Goal: Task Accomplishment & Management: Use online tool/utility

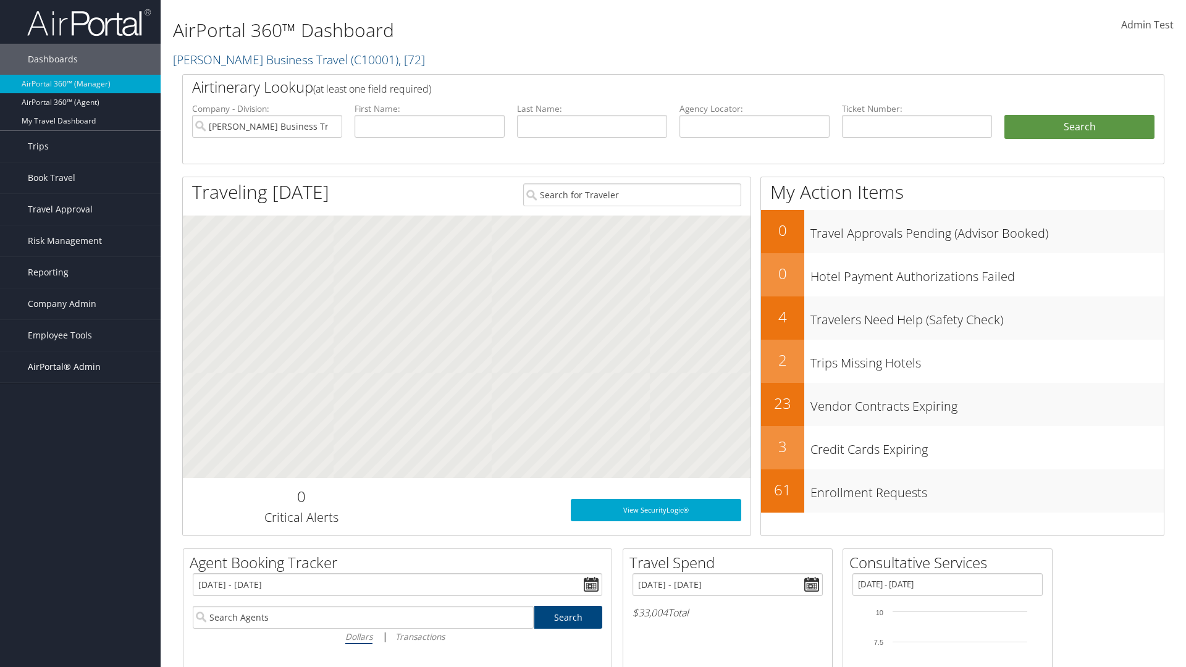
click at [80, 367] on span "AirPortal® Admin" at bounding box center [64, 367] width 73 height 31
click at [80, 586] on link "Queue Manager" at bounding box center [80, 595] width 161 height 19
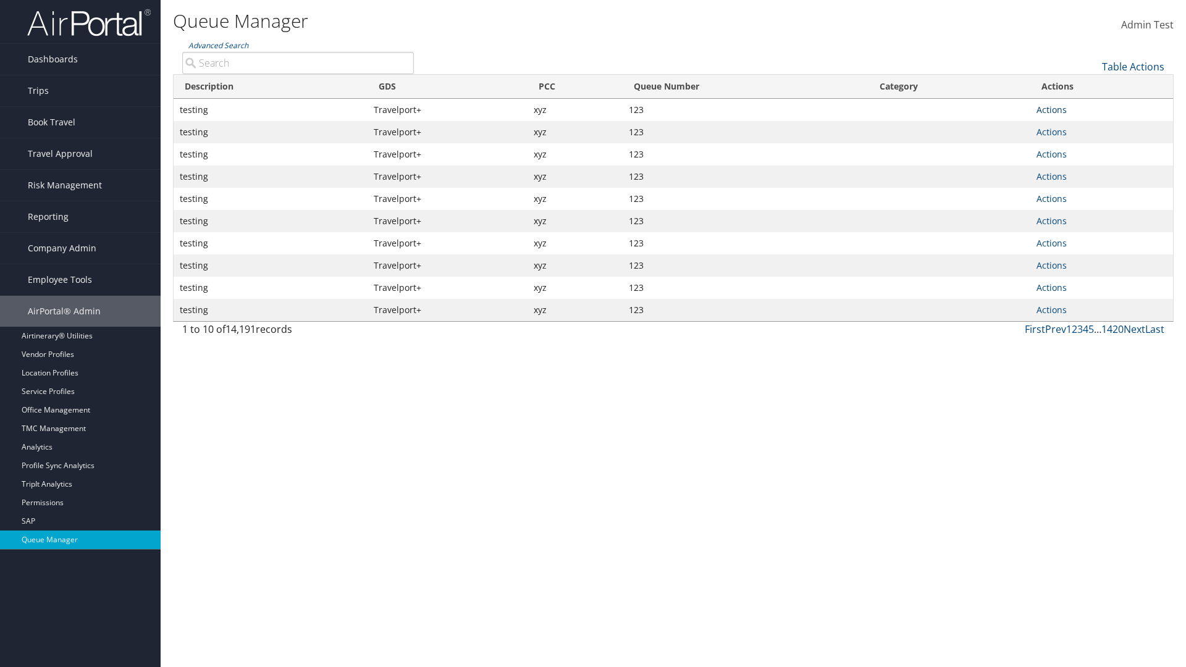
click at [1052, 109] on link "Actions" at bounding box center [1052, 110] width 30 height 12
click at [1005, 212] on link "Push To Queue" at bounding box center [1006, 211] width 116 height 21
type input "Push To Queue"
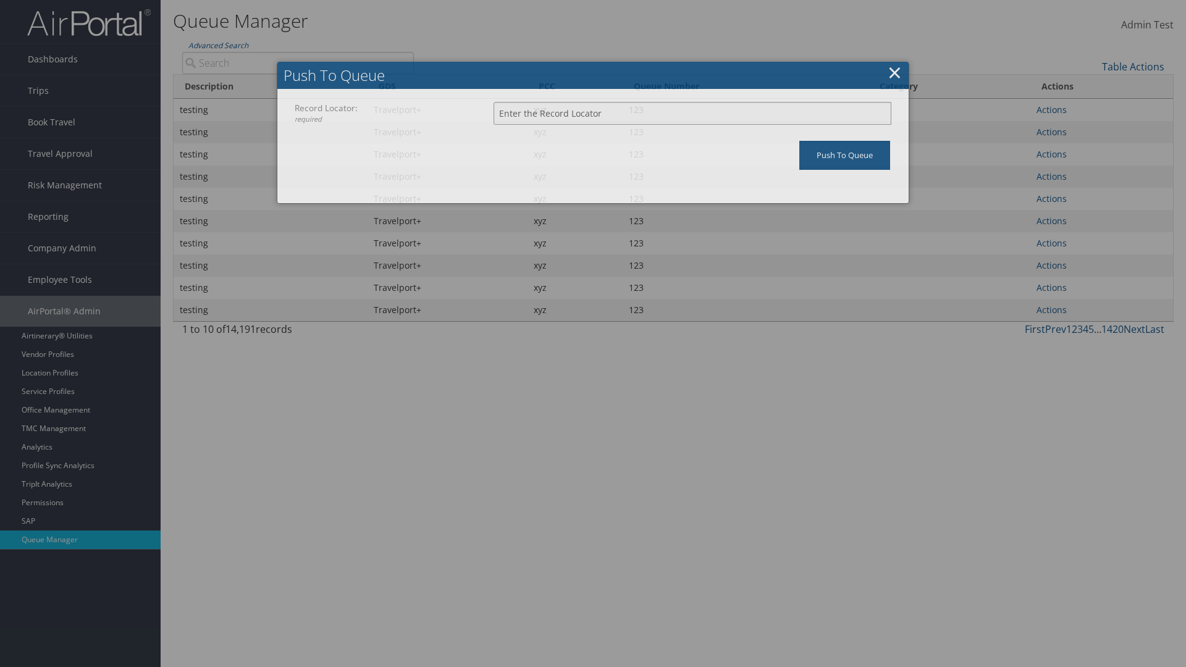
click at [693, 113] on input "Record Locator: required" at bounding box center [693, 113] width 398 height 23
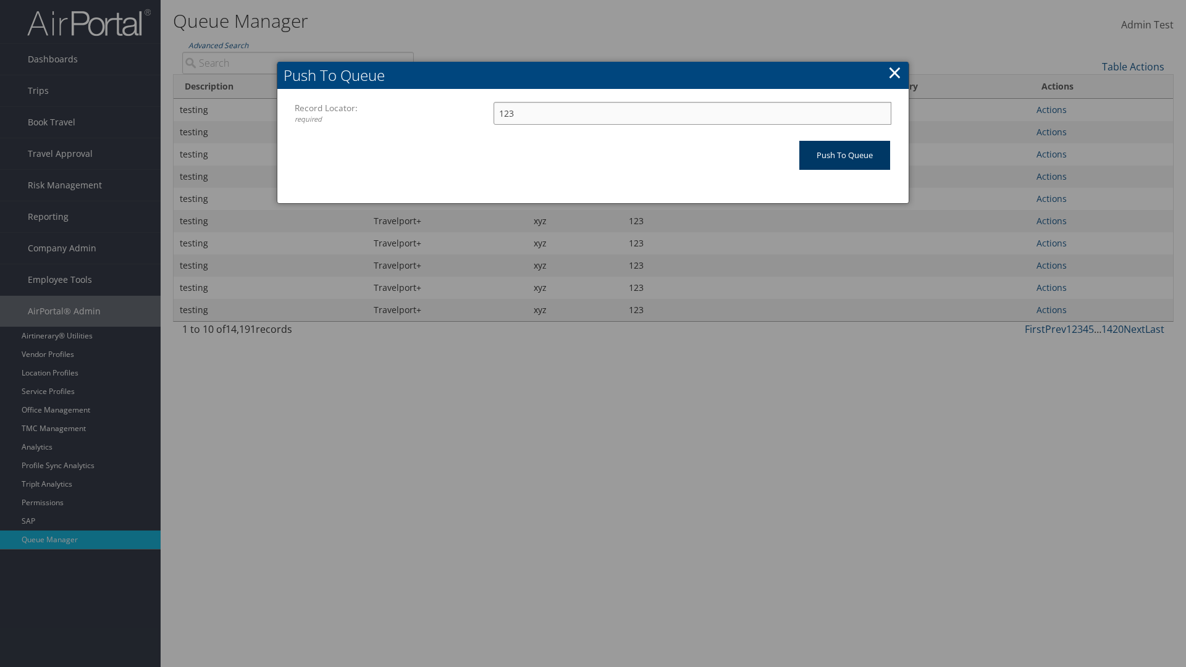
type input "123"
click at [845, 155] on input "Push To Queue" at bounding box center [844, 155] width 91 height 29
